Goal: Task Accomplishment & Management: Complete application form

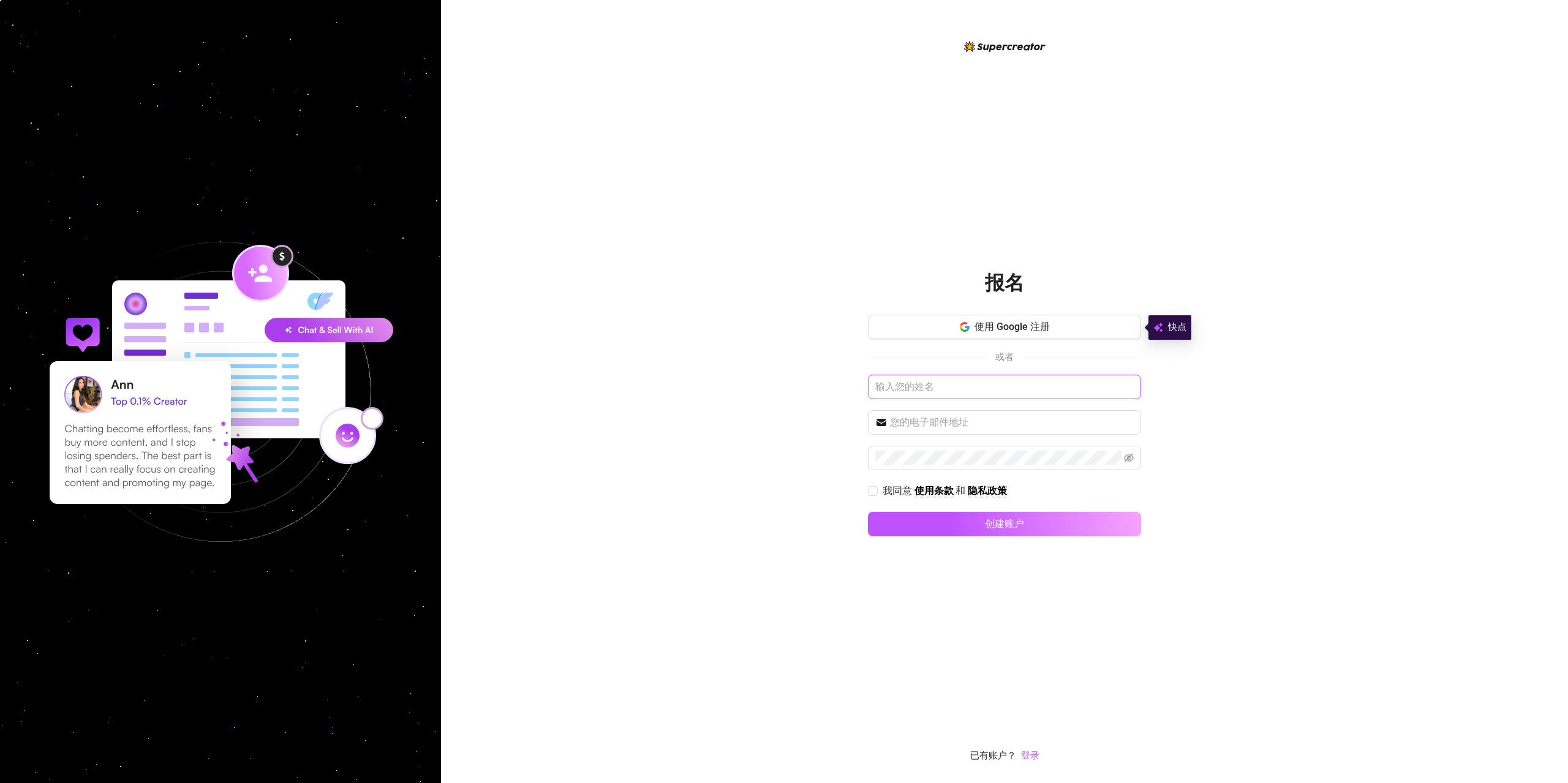
click at [948, 395] on input "text" at bounding box center [1004, 387] width 273 height 24
click at [969, 386] on input "text" at bounding box center [1004, 387] width 273 height 24
click at [938, 385] on input "text" at bounding box center [1004, 387] width 273 height 24
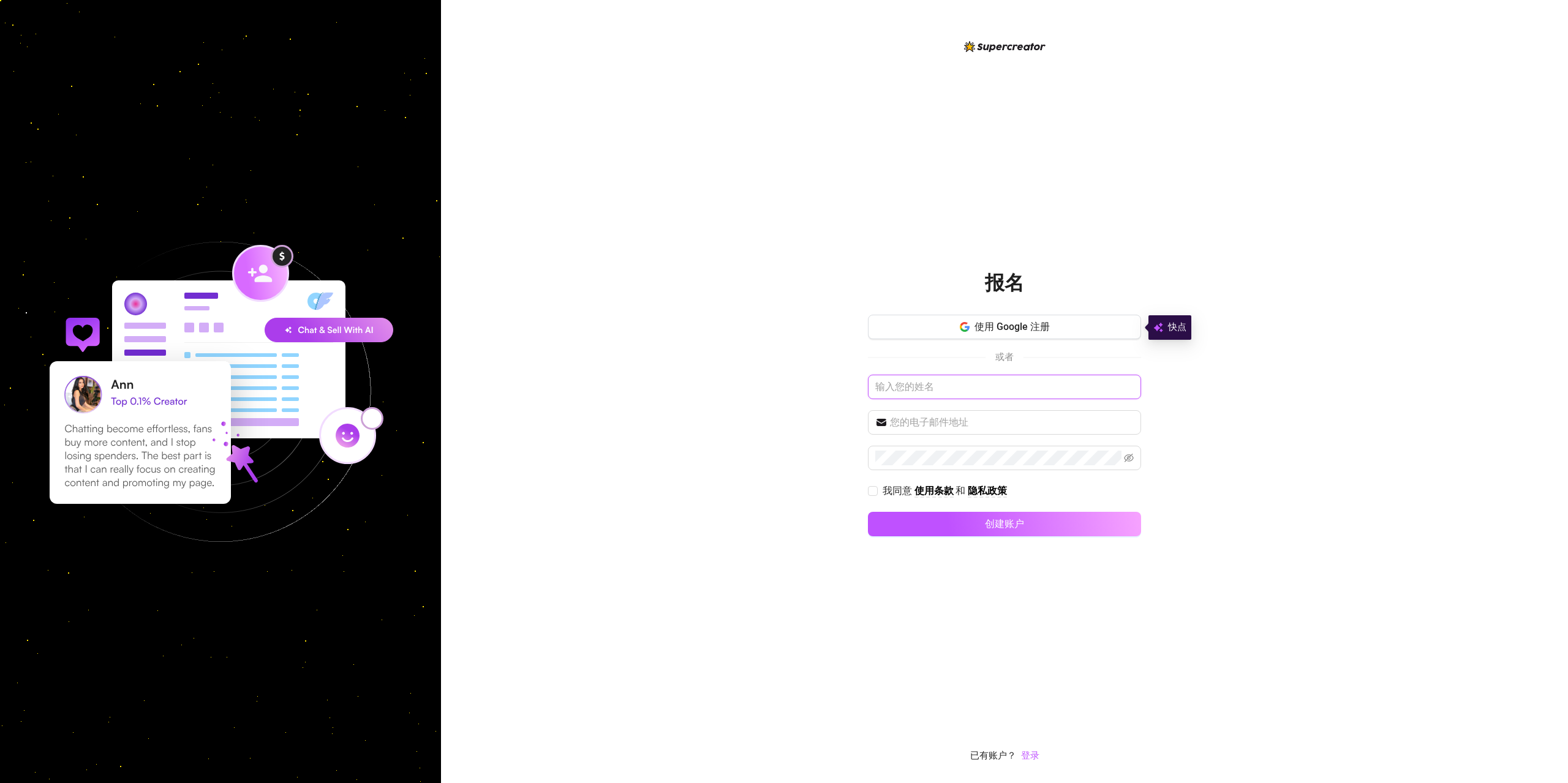
click at [938, 385] on input "text" at bounding box center [1004, 387] width 273 height 24
type input "cha"
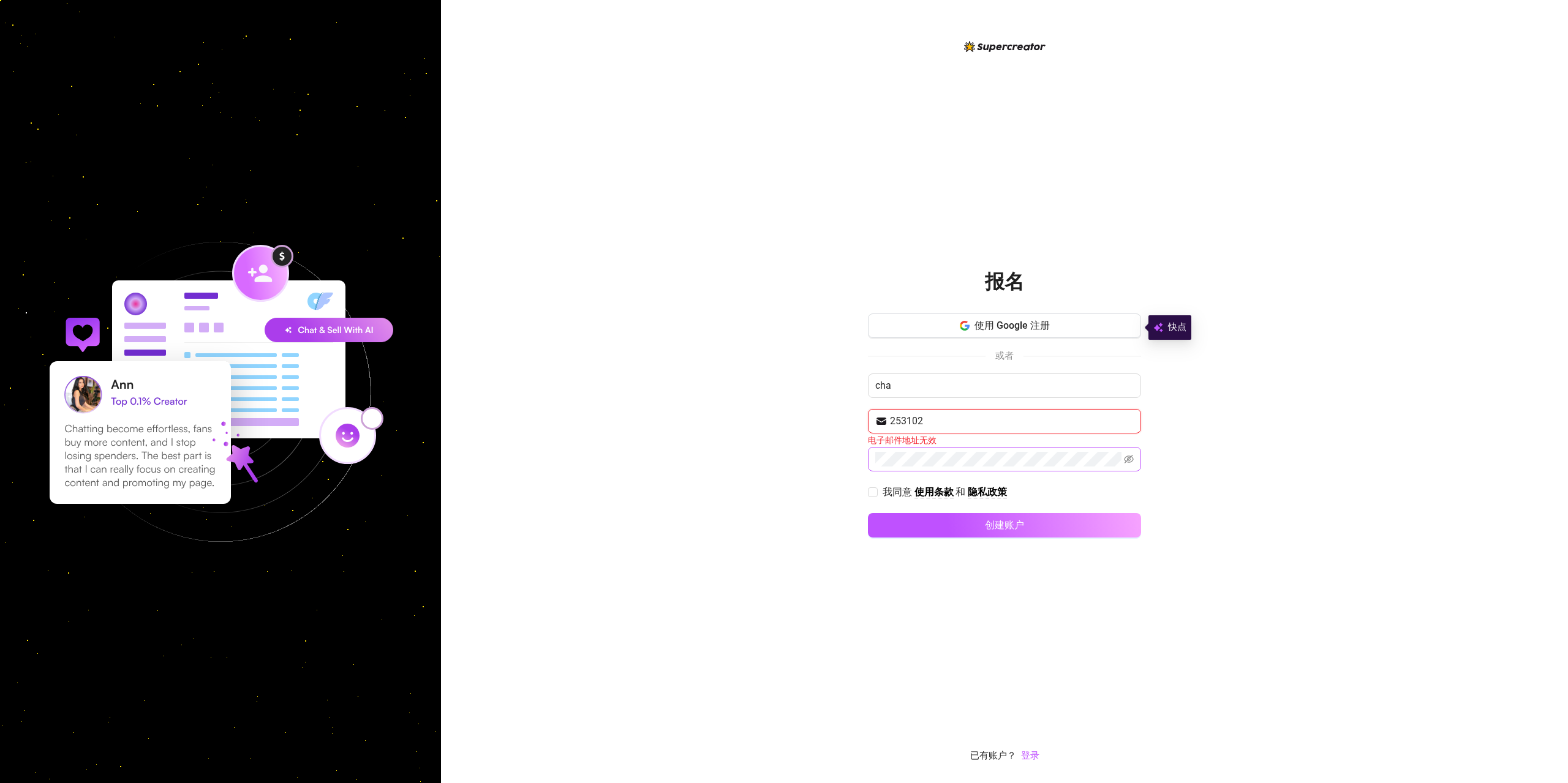
type input "[EMAIL_ADDRESS][DOMAIN_NAME]"
click at [870, 494] on input "我同意 使用条款 和 隐私政策" at bounding box center [872, 490] width 9 height 9
checkbox input "true"
click at [922, 519] on button "创建账户" at bounding box center [1004, 524] width 273 height 24
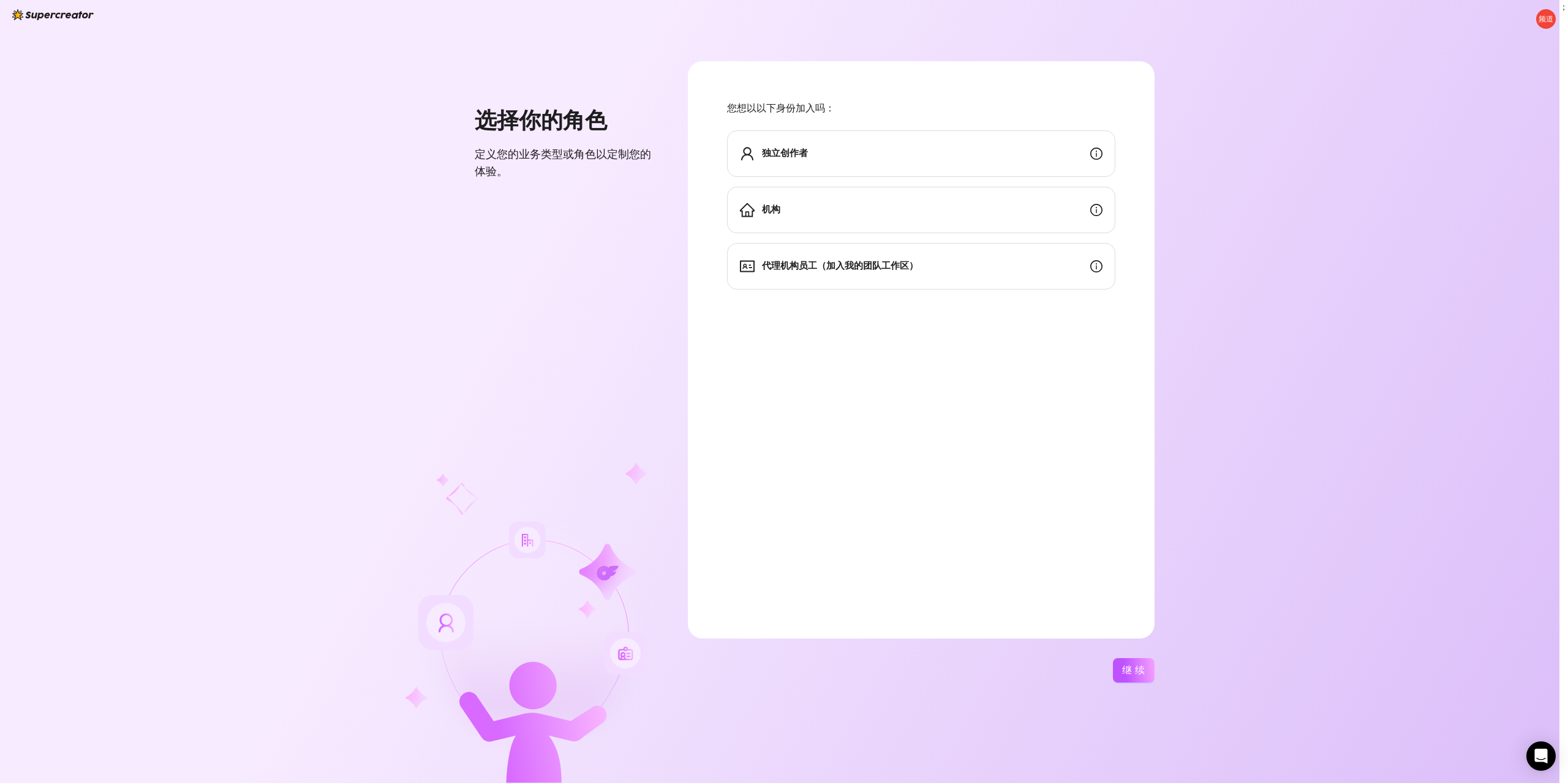
click at [882, 155] on div "独立创作者" at bounding box center [921, 153] width 388 height 46
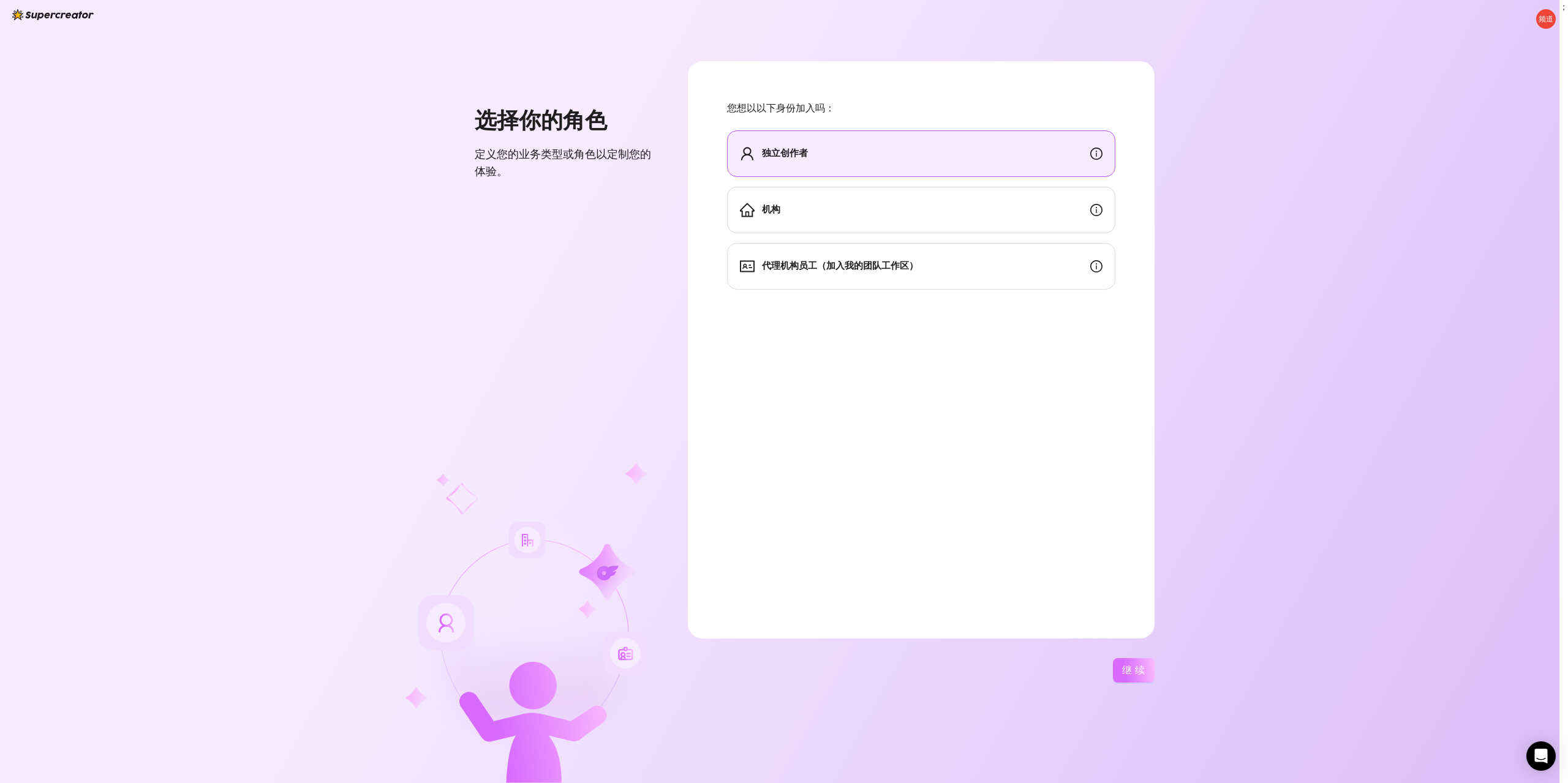
click at [1127, 669] on font "继续" at bounding box center [1135, 670] width 26 height 11
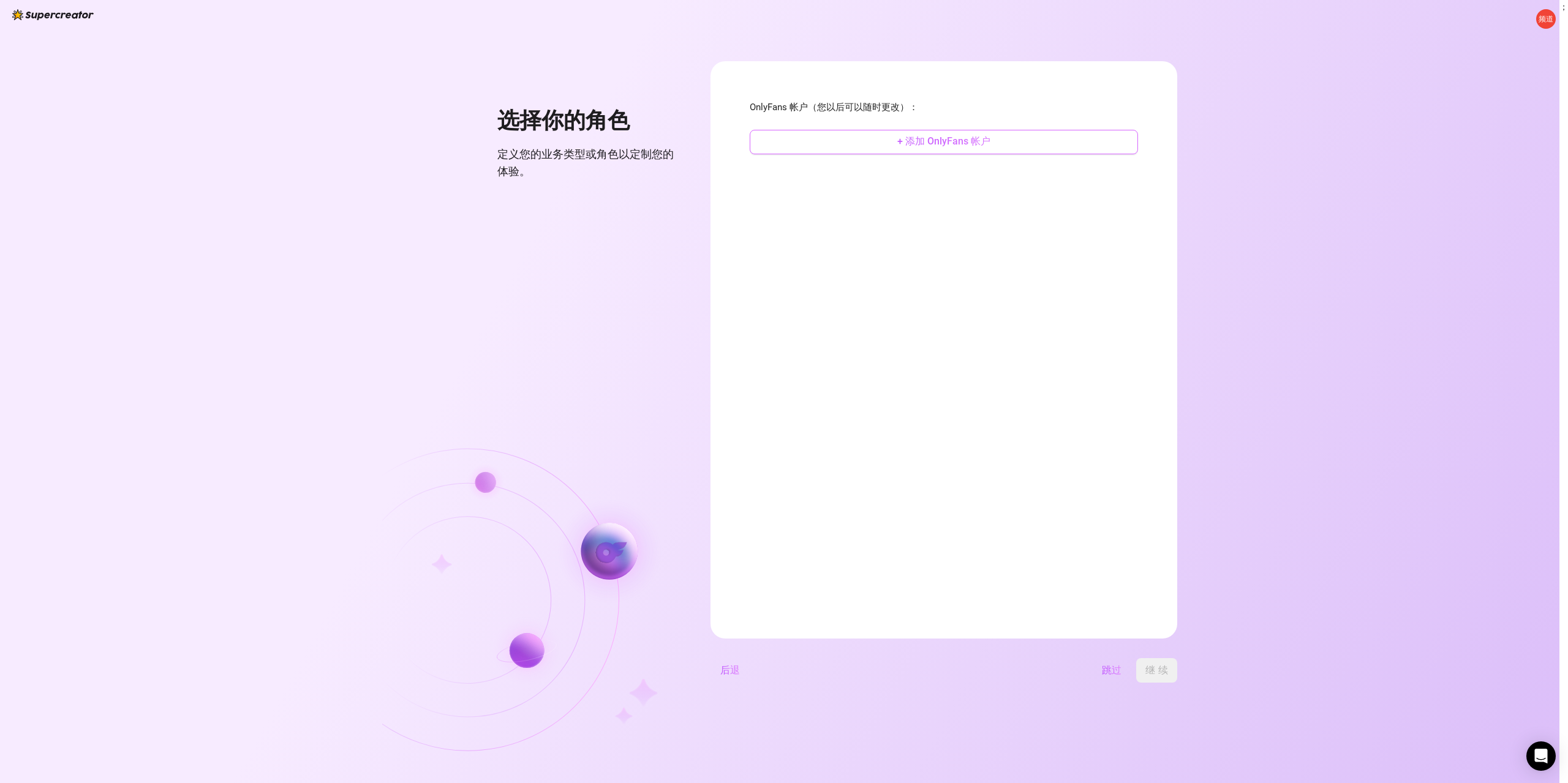
click at [921, 147] on font "+ 添加 OnlyFans 帐户" at bounding box center [944, 141] width 93 height 11
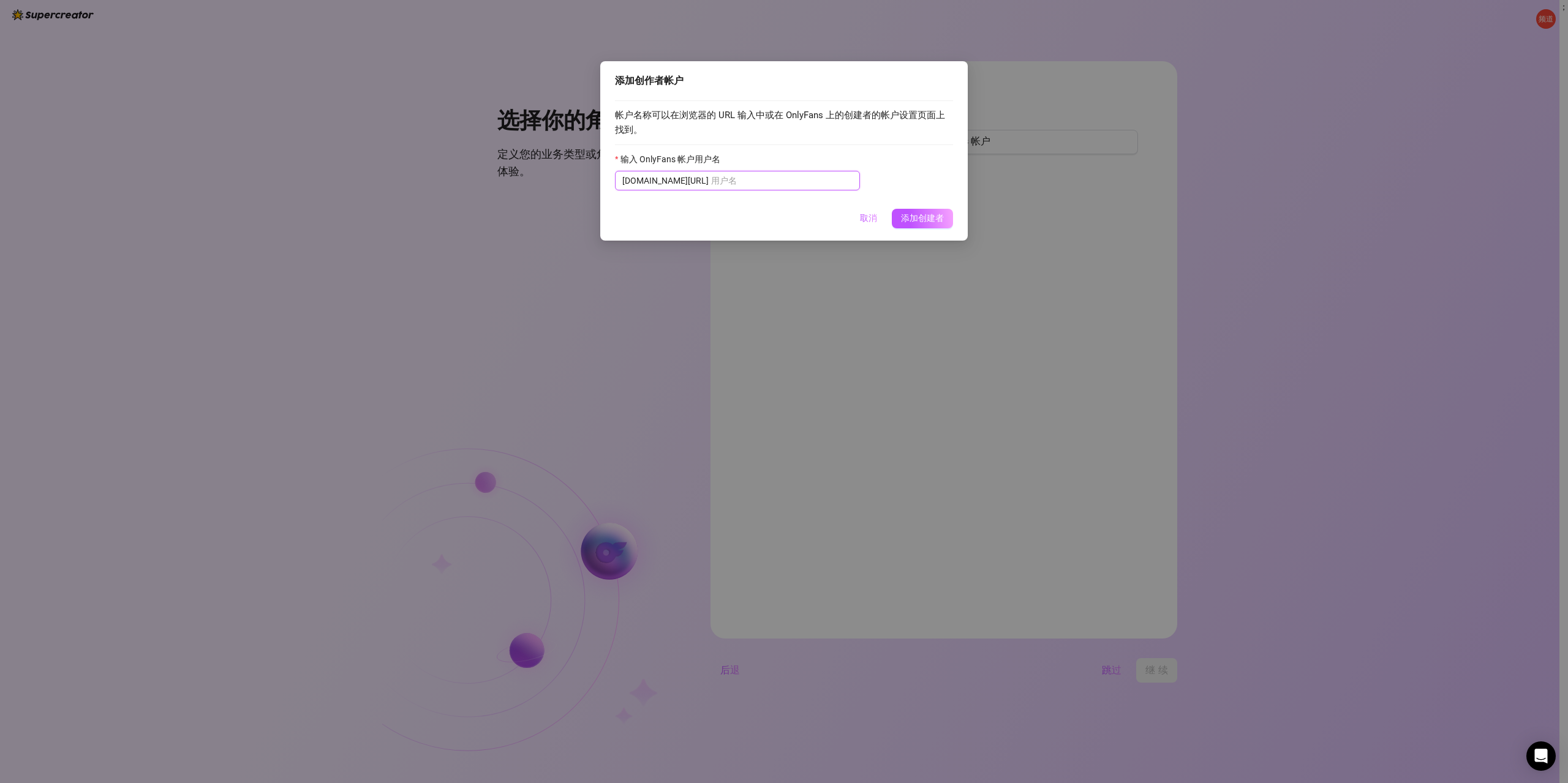
click at [711, 181] on input "输入 OnlyFans 帐户用户名" at bounding box center [782, 180] width 142 height 14
drag, startPoint x: 279, startPoint y: 246, endPoint x: 707, endPoint y: 269, distance: 428.6
click at [279, 247] on div "添加创作者帐户 帐户名称可以在浏览器的 URL 输入中或在 OnlyFans 上的创建者的帐户设置页面上找到。 输入 OnlyFans 帐户用户名 [DOMA…" at bounding box center [784, 391] width 1568 height 783
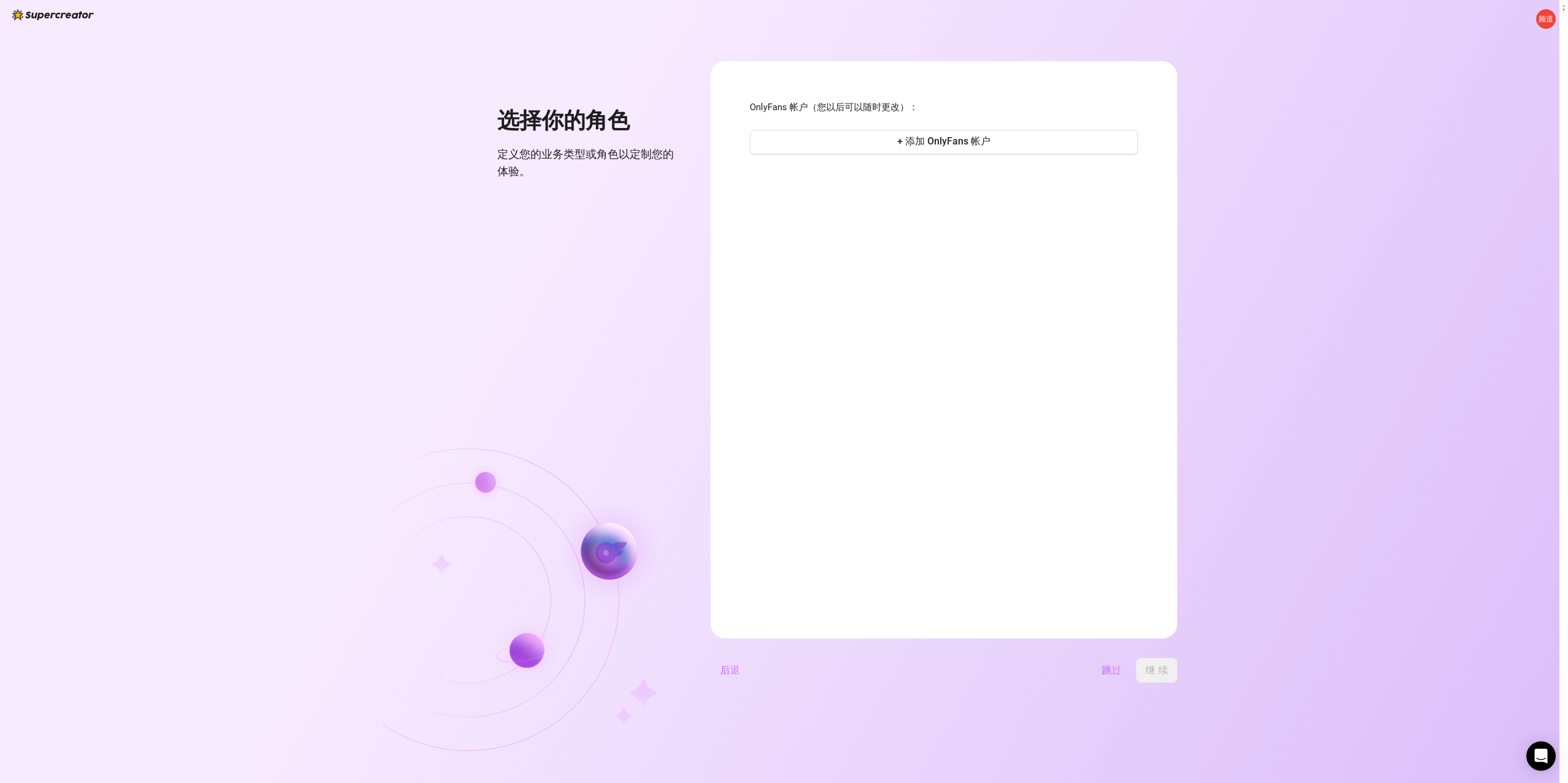
click at [884, 144] on button "+ 添加 OnlyFans 帐户" at bounding box center [944, 142] width 388 height 24
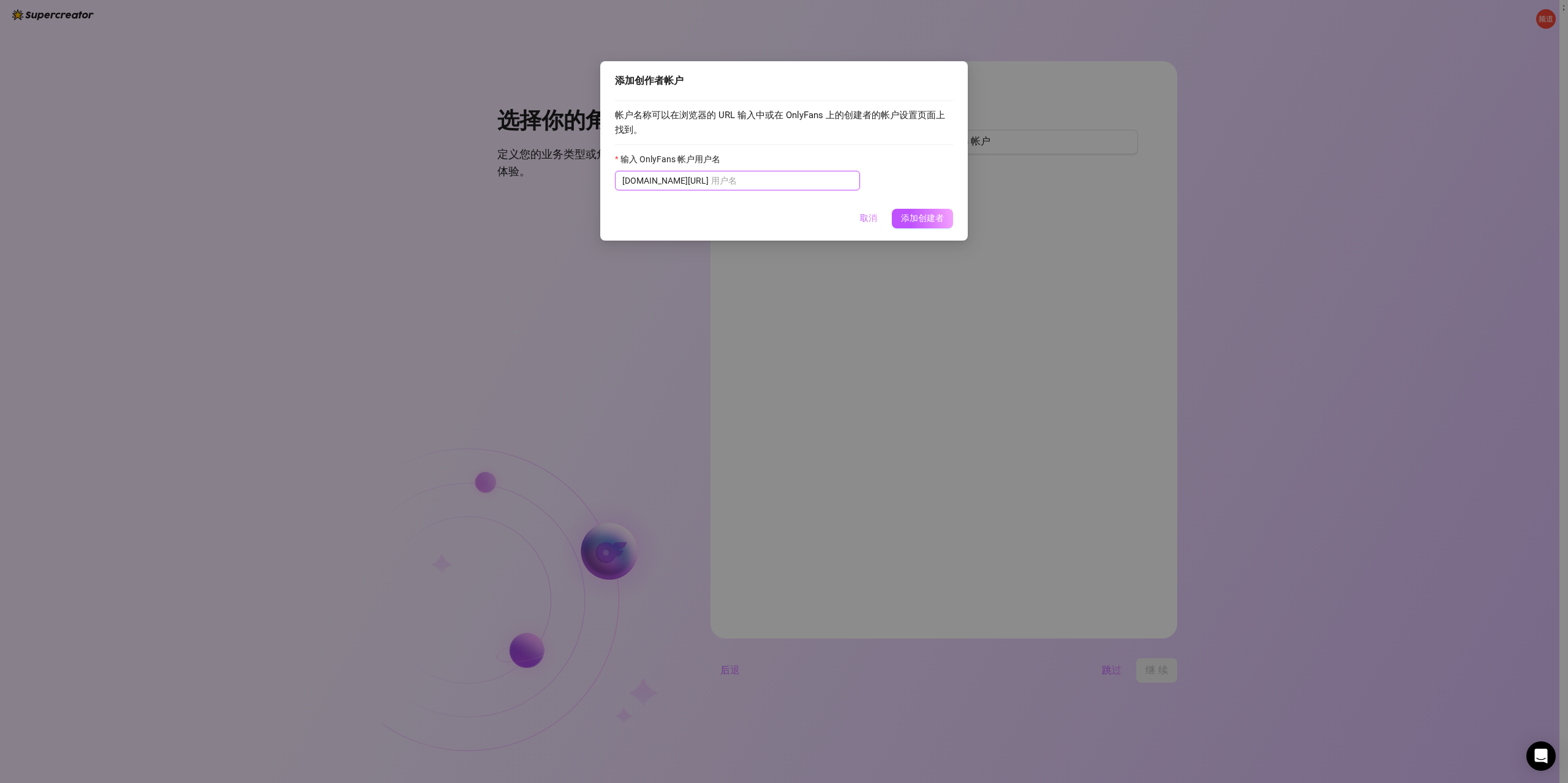
click at [711, 183] on input "输入 OnlyFans 帐户用户名" at bounding box center [782, 180] width 142 height 14
paste input "@kaylakiss188"
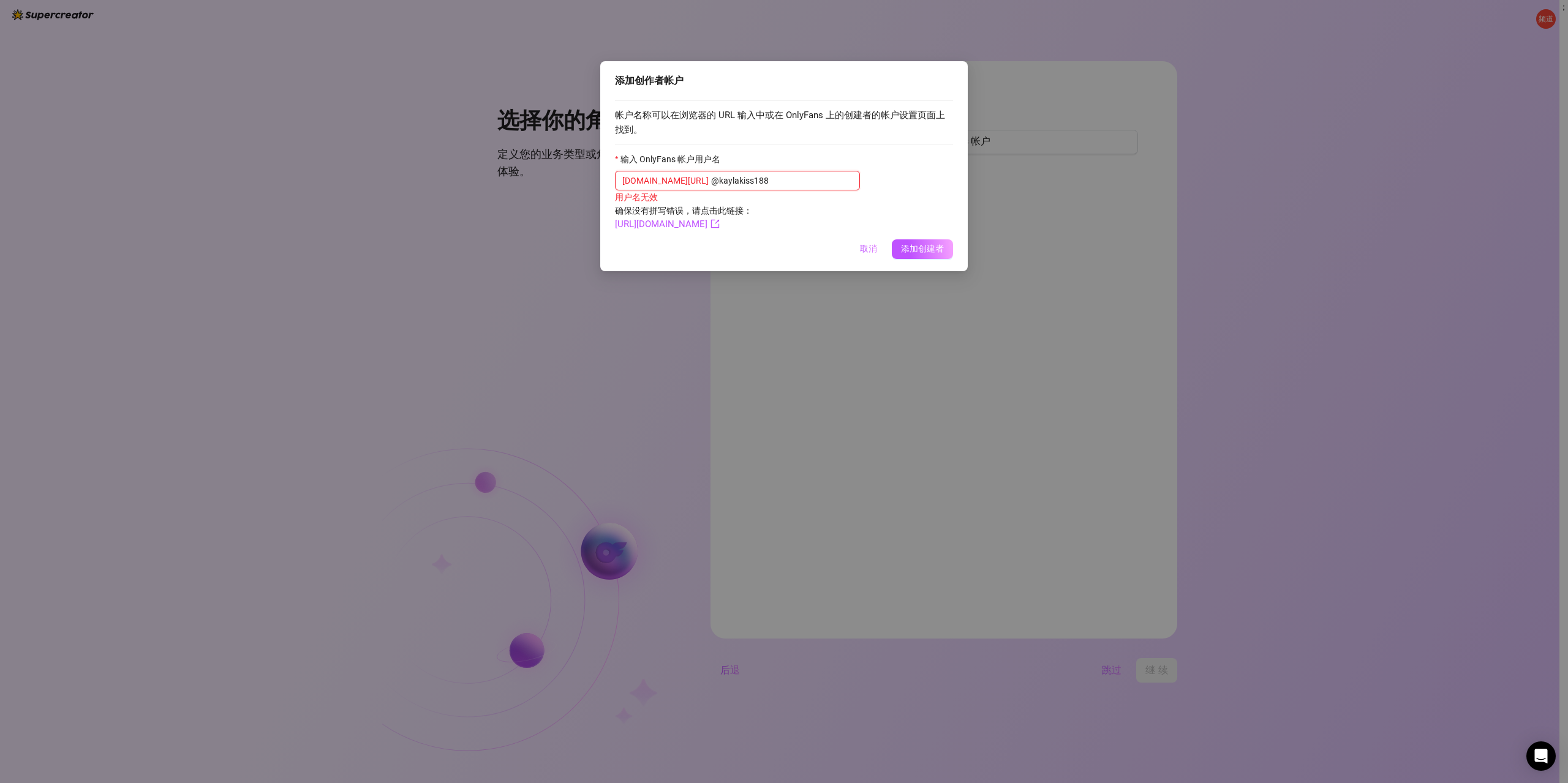
click at [711, 182] on input "@kaylakiss188" at bounding box center [782, 180] width 142 height 14
type input "kaylakiss188"
click at [706, 223] on font "[URL][DOMAIN_NAME]" at bounding box center [661, 221] width 93 height 11
click at [915, 247] on font "添加创建者" at bounding box center [922, 247] width 43 height 10
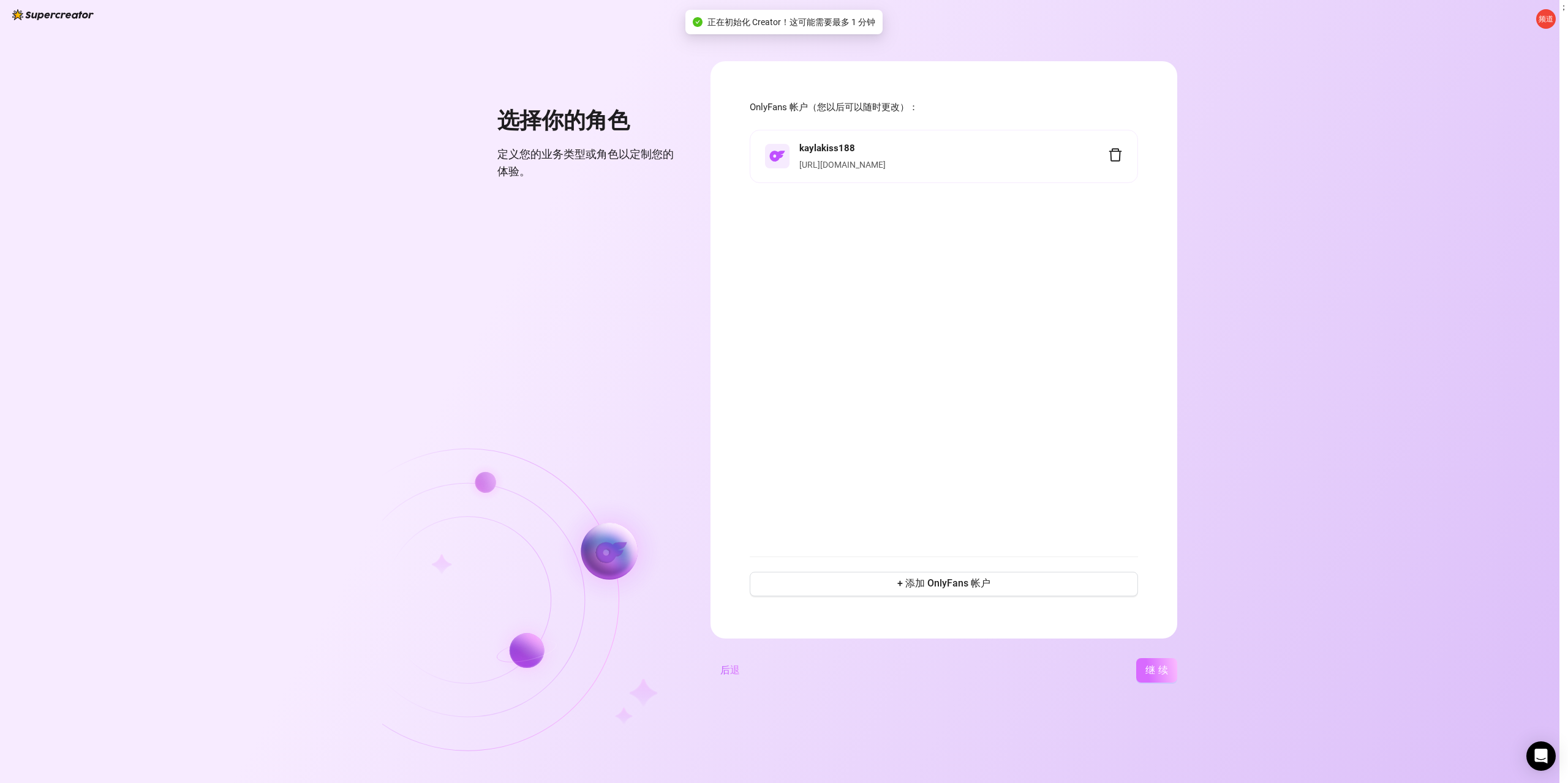
click at [1155, 668] on font "继续" at bounding box center [1158, 670] width 26 height 11
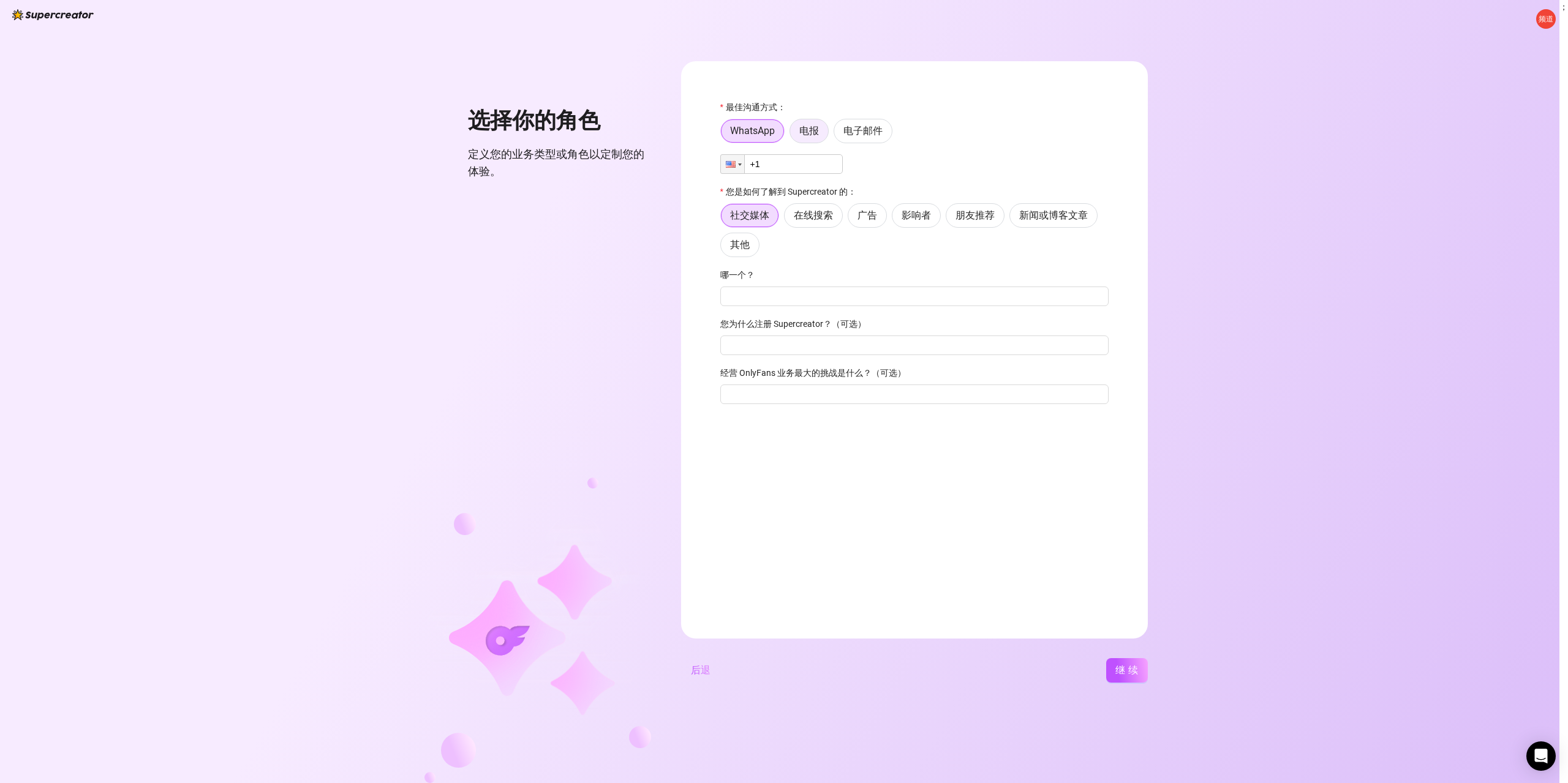
click at [809, 125] on label "电报" at bounding box center [809, 131] width 39 height 24
click at [793, 134] on input "电报" at bounding box center [793, 134] width 0 height 0
click at [860, 133] on font "电子邮件" at bounding box center [863, 130] width 39 height 11
click at [837, 134] on input "电子邮件" at bounding box center [837, 134] width 0 height 0
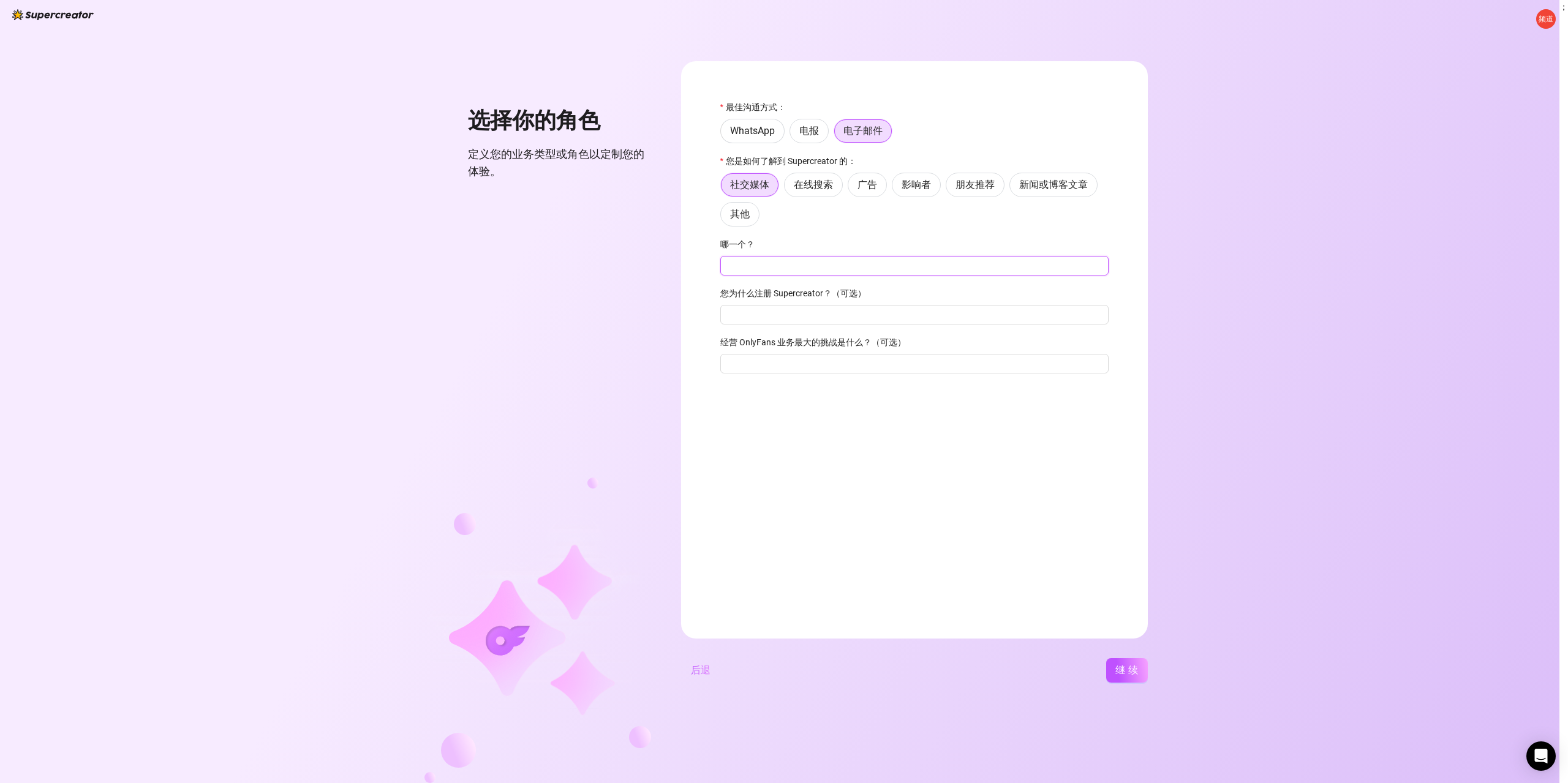
click at [760, 264] on input "哪一个？" at bounding box center [914, 266] width 388 height 20
click at [739, 220] on font "其他" at bounding box center [741, 214] width 20 height 11
click at [724, 217] on input "其他" at bounding box center [724, 217] width 0 height 0
click at [768, 268] on input "那么去哪儿呢？我们很好奇🍿" at bounding box center [914, 266] width 388 height 20
click at [870, 220] on div "社交媒体 在线搜索 广告 影响者 朋友推荐 新闻或博客文章 其他" at bounding box center [914, 199] width 388 height 54
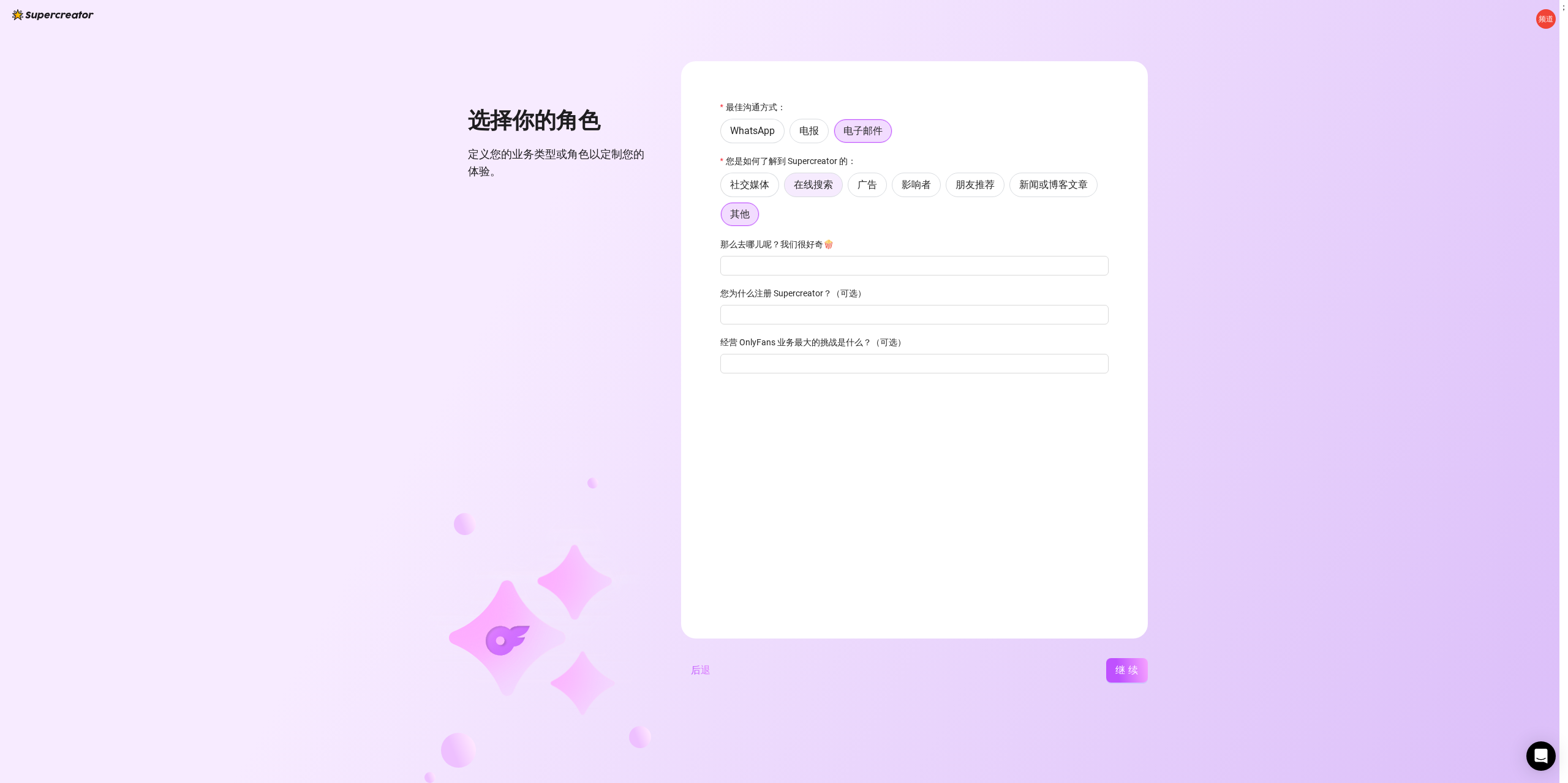
click at [816, 187] on font "在线搜索" at bounding box center [813, 185] width 39 height 11
click at [788, 188] on input "在线搜索" at bounding box center [788, 188] width 0 height 0
click at [755, 265] on input "您为什么注册 Supercreator？（可选）" at bounding box center [914, 266] width 388 height 20
click at [780, 268] on input "您为什么注册 Supercreator？（可选）" at bounding box center [914, 266] width 388 height 20
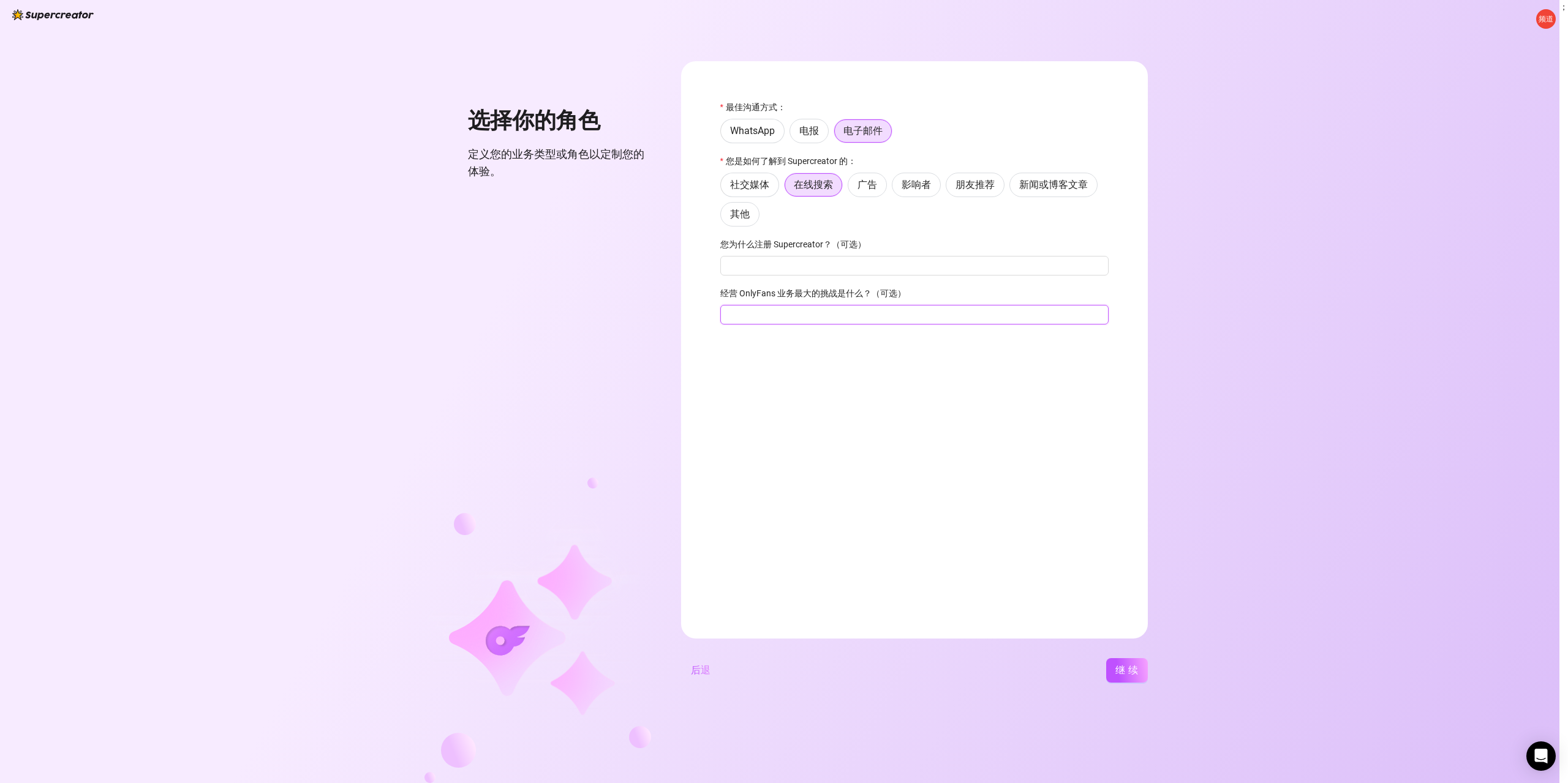
click at [806, 320] on input "经营 OnlyFans 业务最大的挑战是什么？（可选）" at bounding box center [914, 315] width 388 height 20
click at [1121, 673] on font "继续" at bounding box center [1128, 670] width 26 height 11
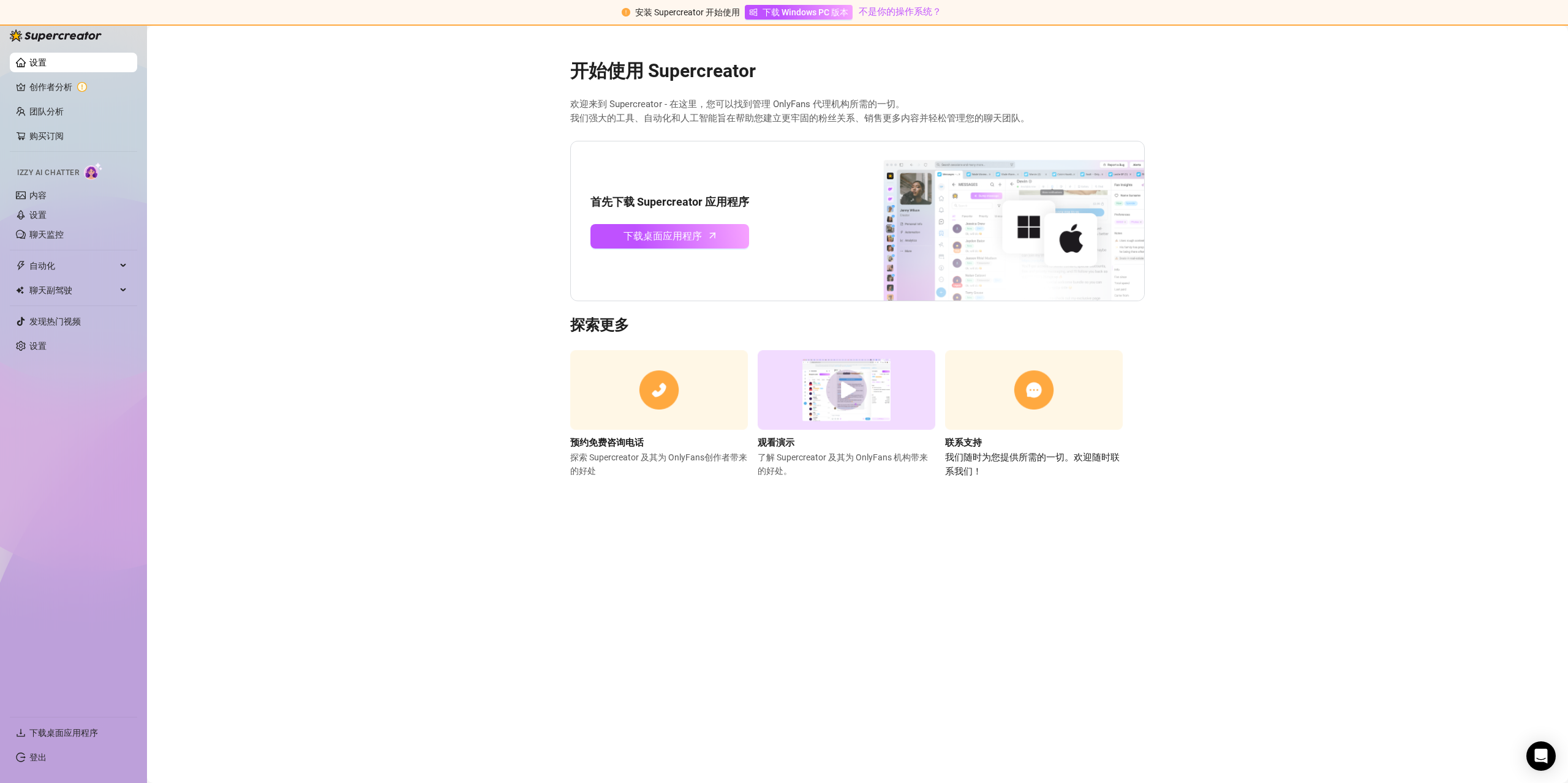
click at [374, 281] on main "开始使用 Supercreator 欢迎来到 Supercreator - 在这里，您可以找到管理 OnlyFans 代理机构所需的一切。 我们强大的工具、自…" at bounding box center [857, 404] width 1421 height 757
click at [60, 82] on link "创作者分析" at bounding box center [78, 87] width 98 height 20
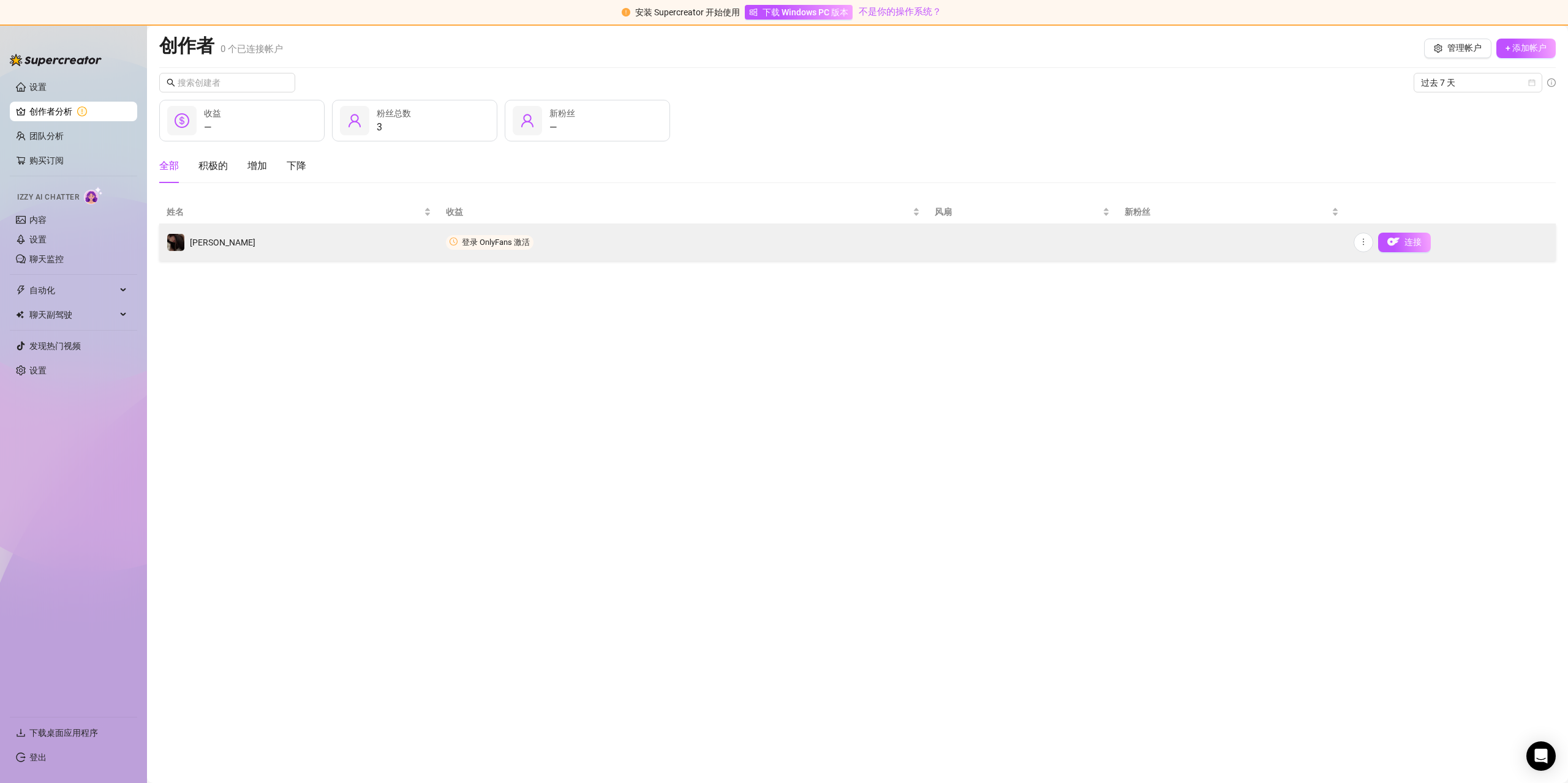
click at [499, 249] on span "登录 OnlyFans 激活" at bounding box center [490, 242] width 88 height 15
click at [499, 247] on span "登录 OnlyFans 激活" at bounding box center [490, 242] width 88 height 15
click at [500, 242] on font "登录 OnlyFans 激活" at bounding box center [495, 242] width 68 height 9
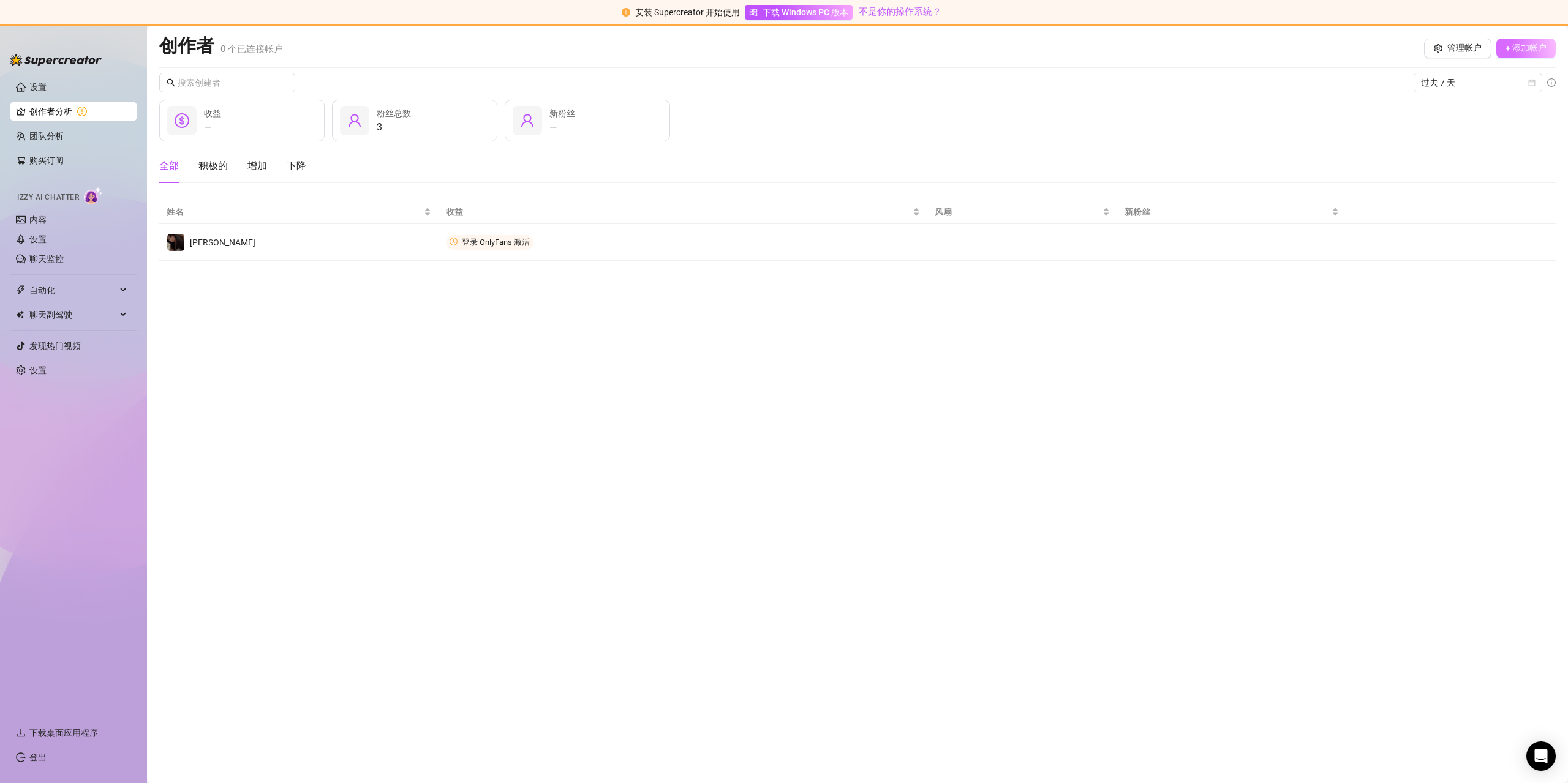
click at [1533, 49] on font "+ 添加帐户" at bounding box center [1527, 48] width 41 height 10
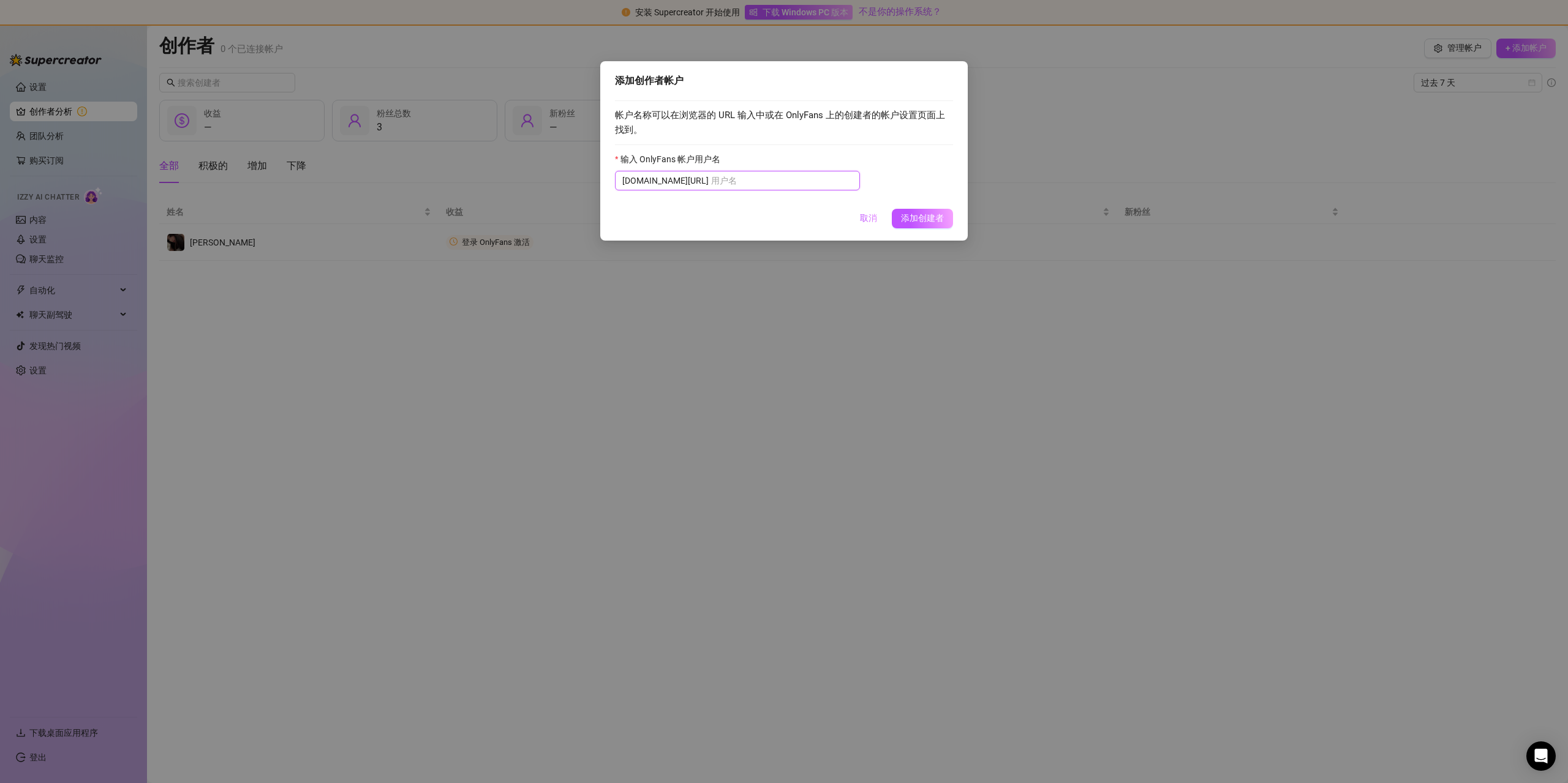
click at [719, 180] on input "输入 OnlyFans 帐户用户名" at bounding box center [782, 180] width 142 height 14
click at [872, 222] on font "取消" at bounding box center [869, 218] width 17 height 10
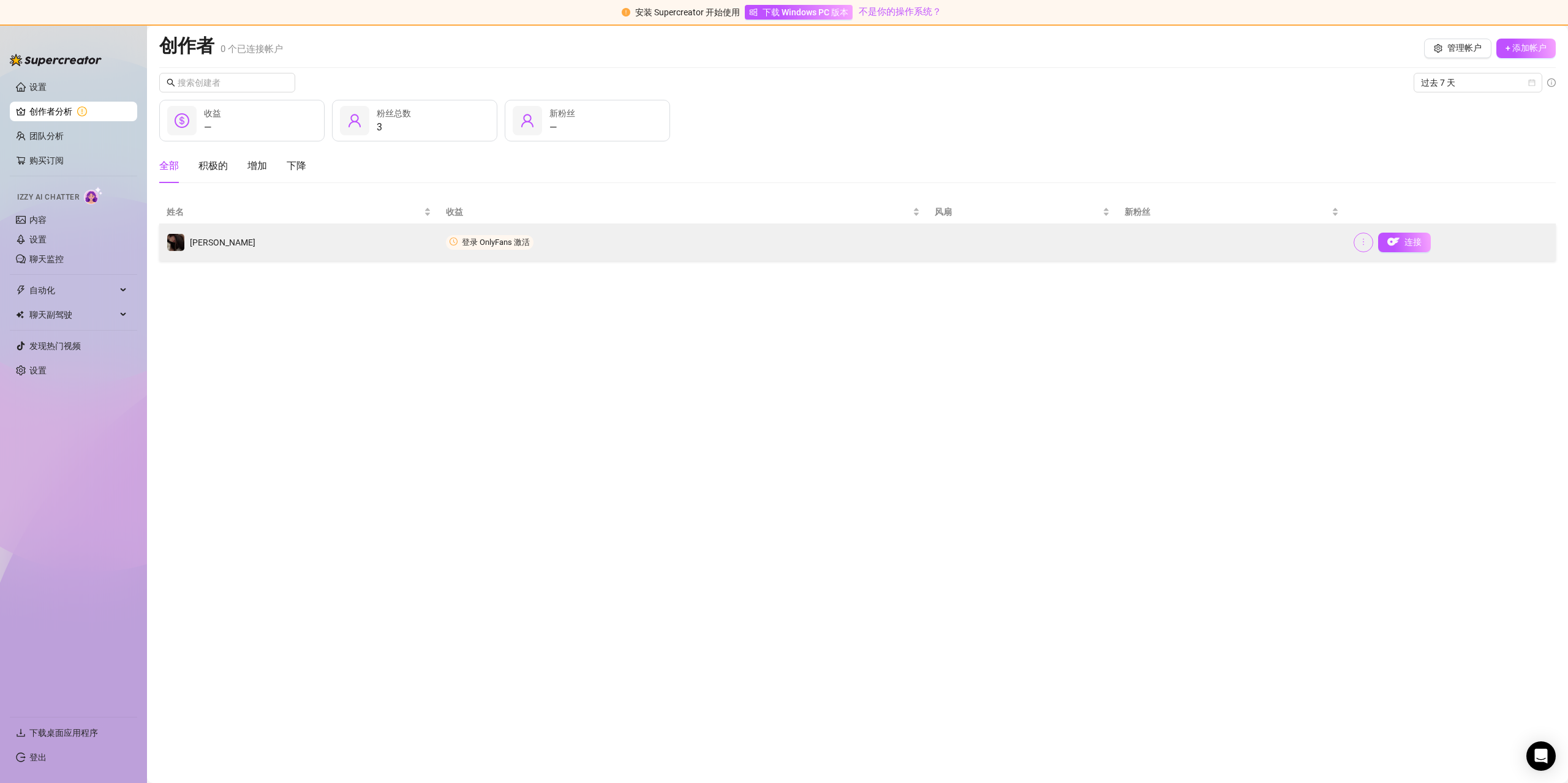
click at [1361, 241] on icon "更多的" at bounding box center [1363, 242] width 9 height 9
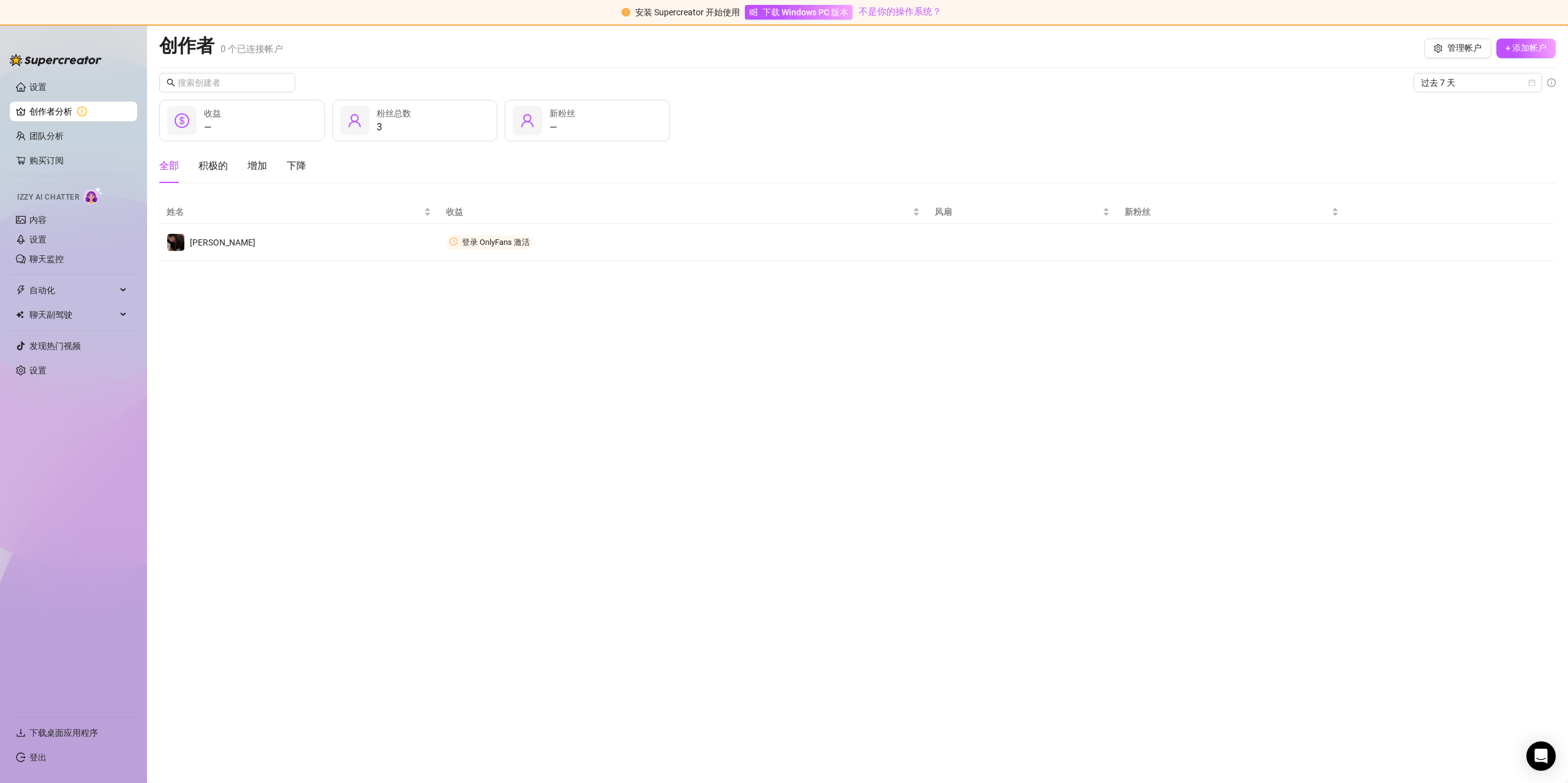
click at [1120, 286] on main "创作者 0 个 已连接帐户 管理帐户 + 添加帐户 过去 7 天 — 收益 3 粉丝总数 — 新粉丝 全部 积极的 增加 下降 姓名 收益 风扇 新粉丝 凯拉…" at bounding box center [857, 404] width 1421 height 757
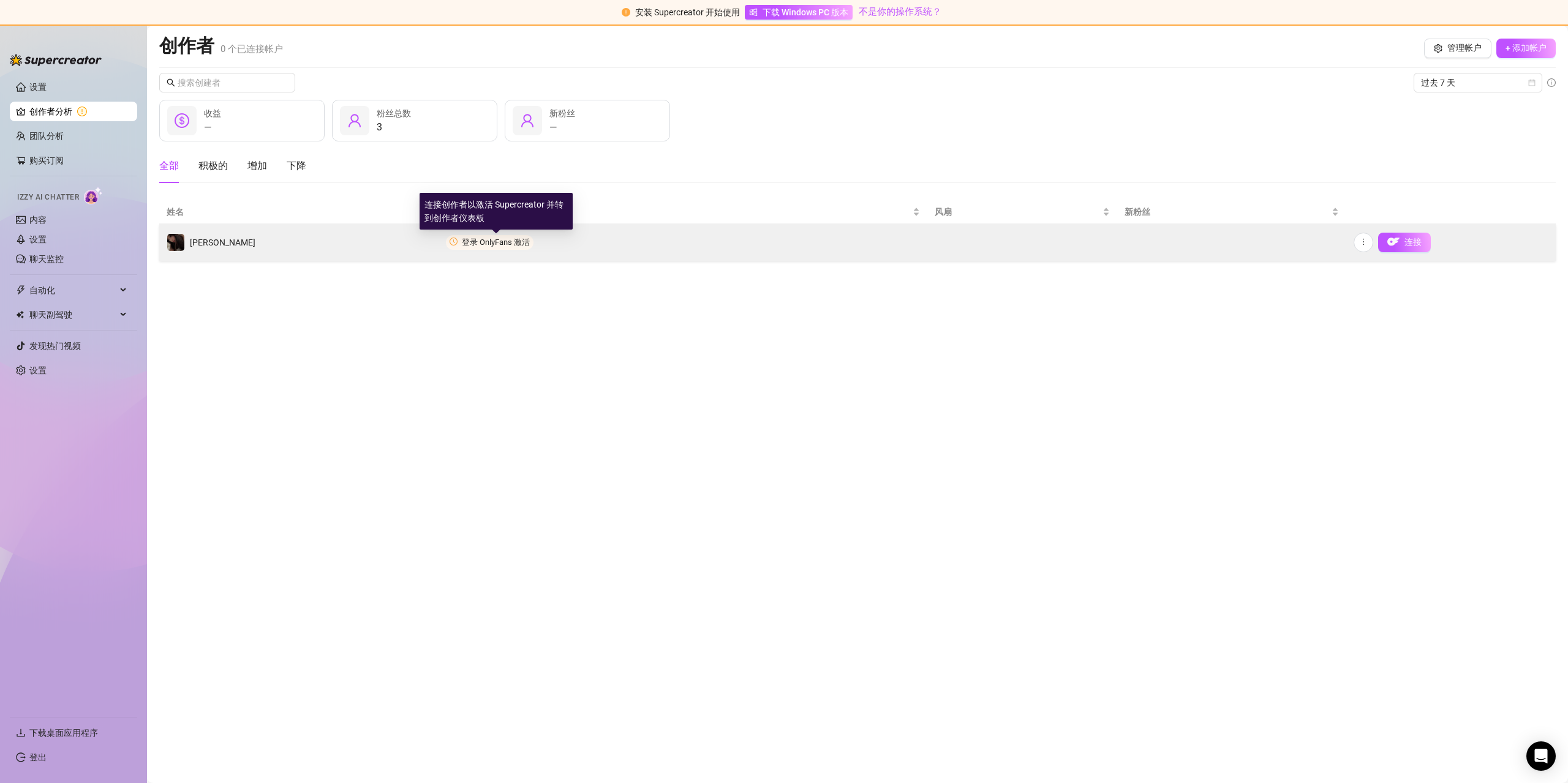
click at [481, 242] on font "登录 OnlyFans 激活" at bounding box center [495, 242] width 68 height 9
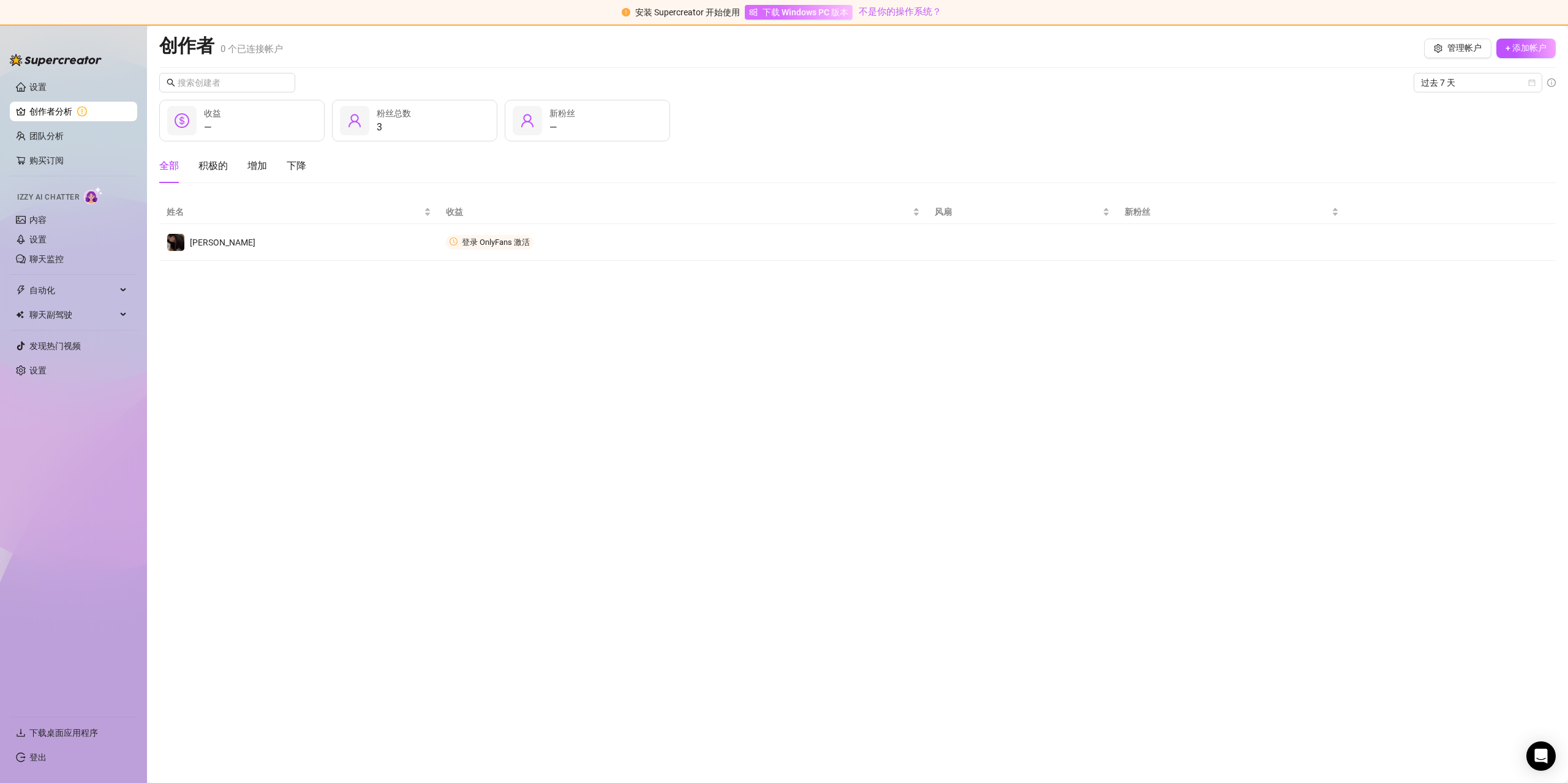
click at [793, 9] on font "下载 Windows PC 版本" at bounding box center [805, 12] width 86 height 10
